Goal: Use online tool/utility: Utilize a website feature to perform a specific function

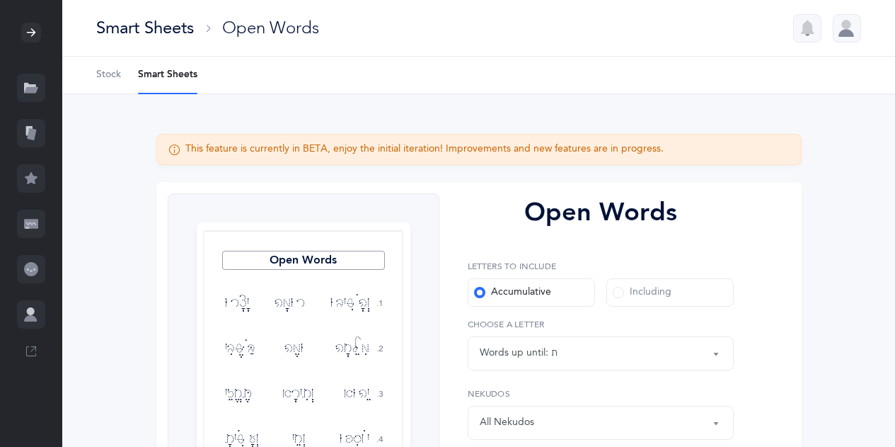
select select "27"
select select "script-formation-1"
click at [34, 130] on icon at bounding box center [31, 134] width 9 height 12
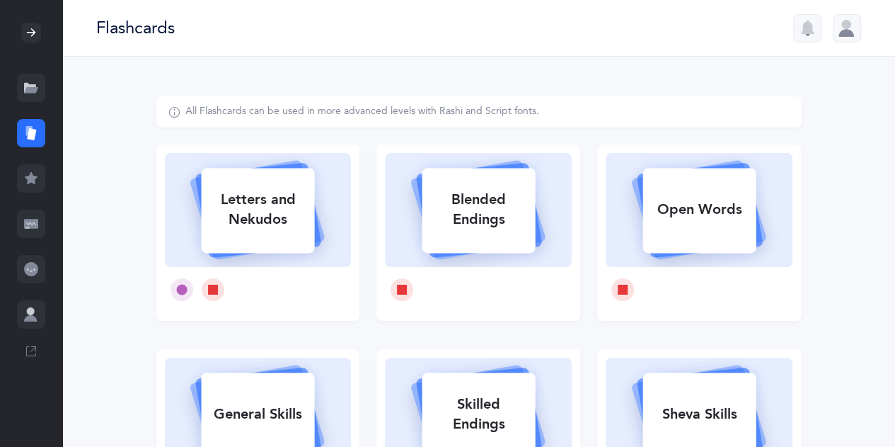
click at [732, 231] on rect at bounding box center [699, 210] width 113 height 85
select select "27"
select select "single"
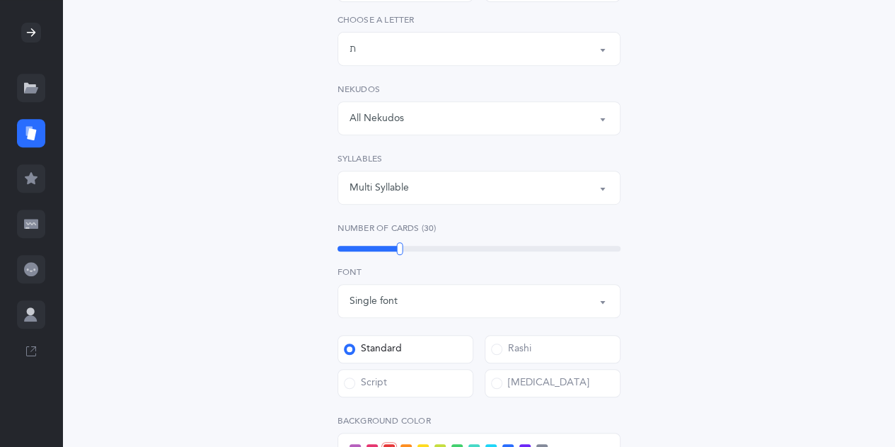
scroll to position [283, 0]
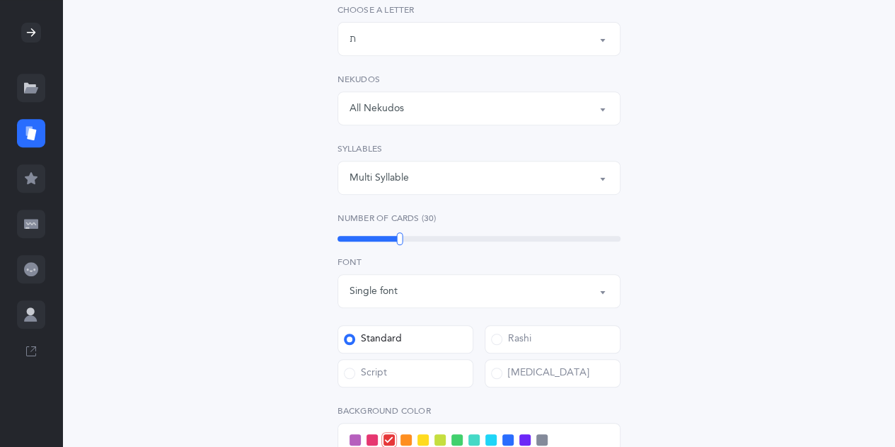
click at [352, 369] on span at bounding box center [349, 372] width 11 height 11
click at [0, 0] on input "Script" at bounding box center [0, 0] width 0 height 0
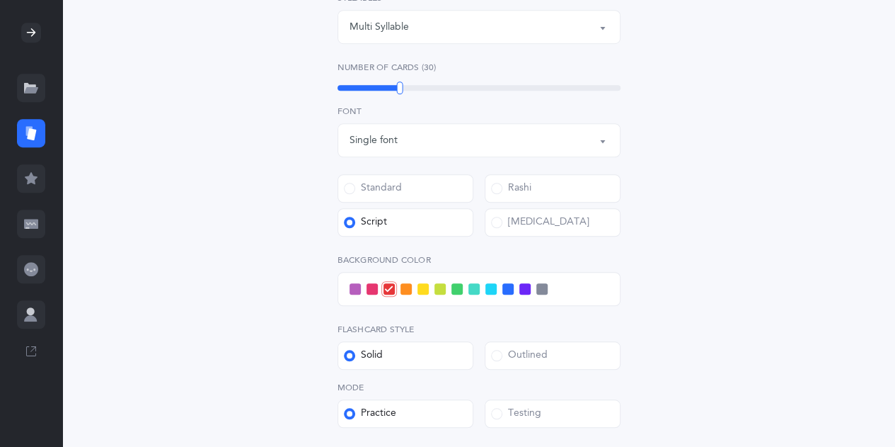
scroll to position [547, 0]
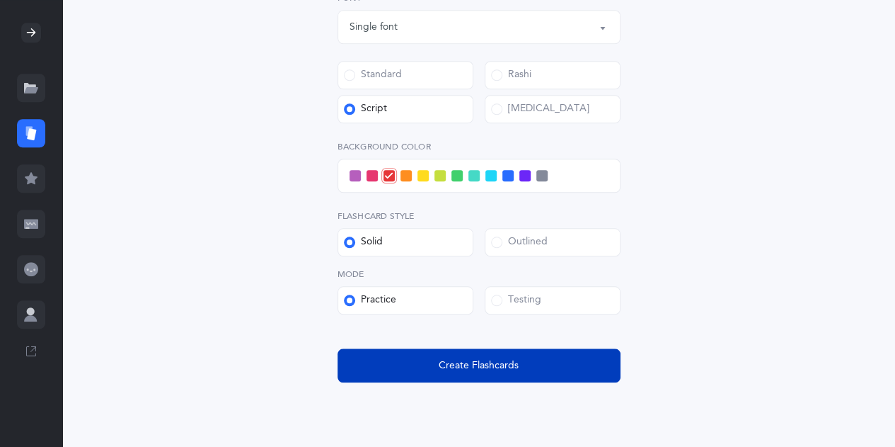
click at [463, 372] on span "Create Flashcards" at bounding box center [479, 365] width 80 height 15
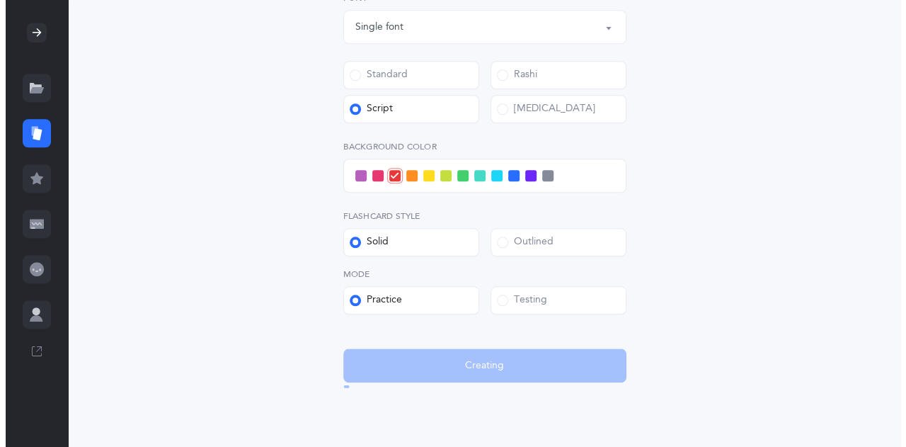
scroll to position [0, 0]
